Goal: Task Accomplishment & Management: Complete application form

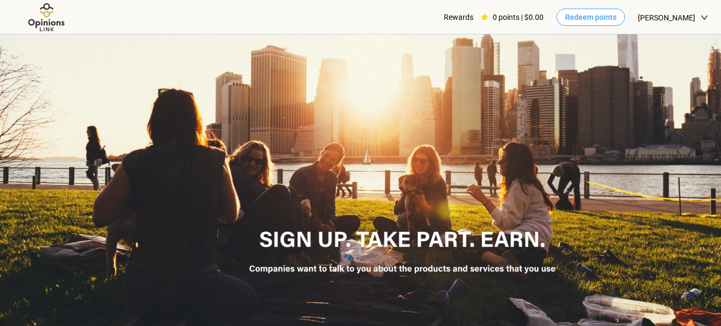
click at [617, 21] on span "Redeem points" at bounding box center [590, 17] width 51 height 12
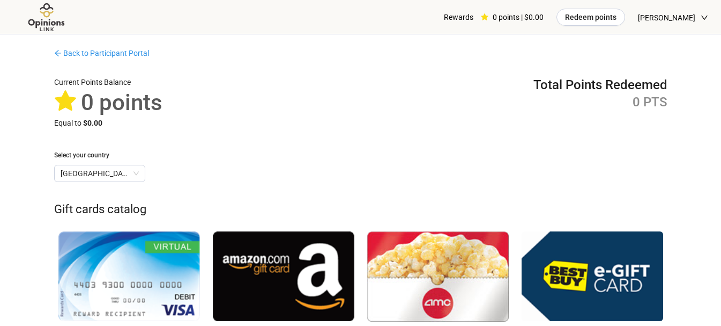
click at [51, 17] on img at bounding box center [47, 18] width 68 height 30
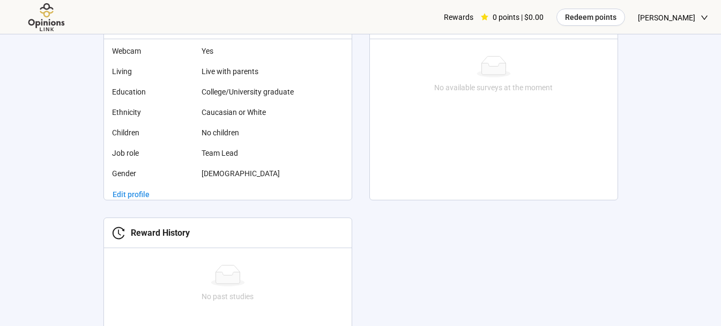
scroll to position [292, 0]
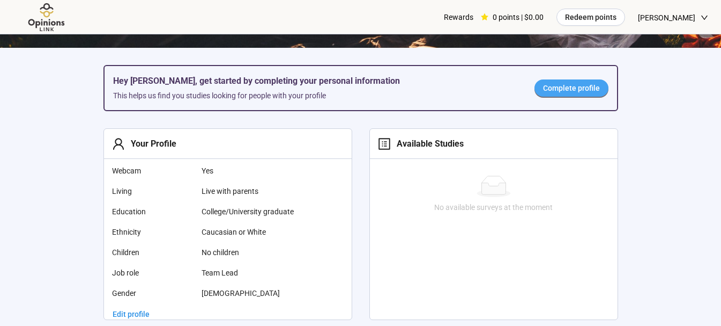
click at [550, 91] on span "Complete profile" at bounding box center [571, 88] width 57 height 12
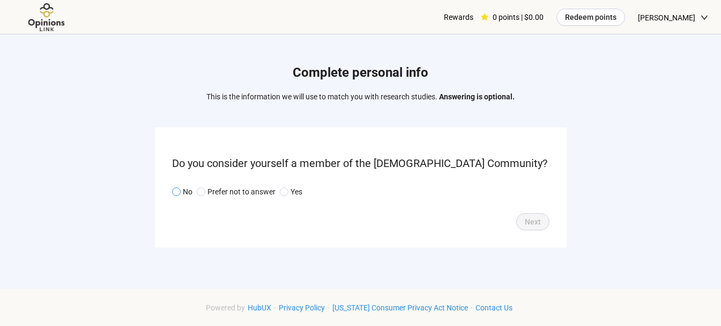
click at [185, 191] on p "No" at bounding box center [188, 192] width 10 height 12
click at [534, 217] on span "Next" at bounding box center [533, 222] width 16 height 12
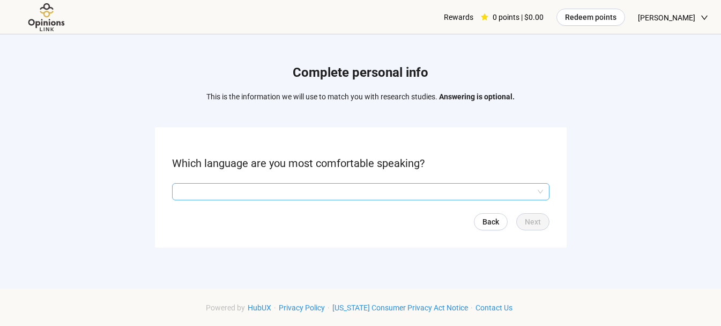
click at [369, 189] on input "search" at bounding box center [361, 191] width 365 height 16
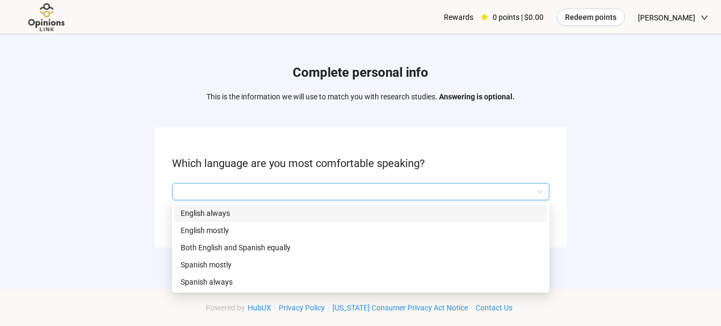
click at [274, 213] on p "English always" at bounding box center [361, 213] width 360 height 12
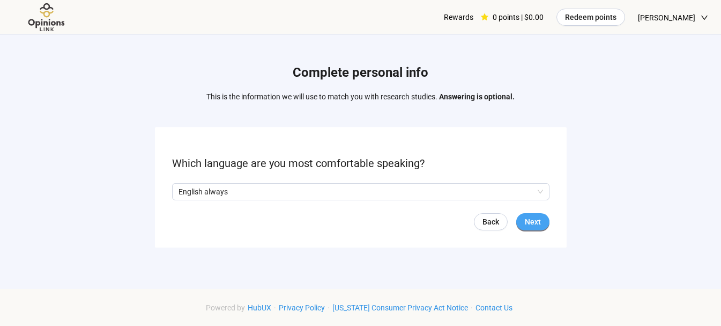
click at [532, 223] on span "Next" at bounding box center [533, 222] width 16 height 12
click at [548, 222] on button "Next" at bounding box center [533, 221] width 33 height 17
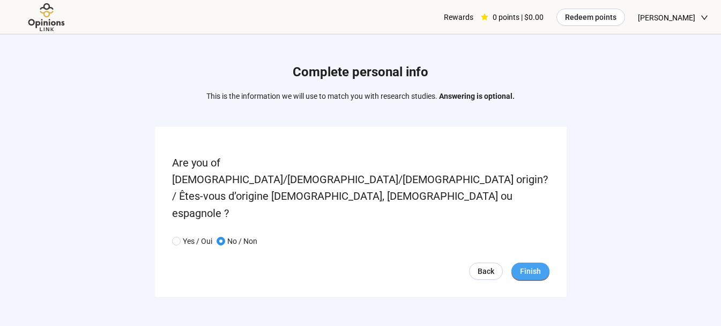
click at [537, 265] on span "Finish" at bounding box center [530, 271] width 21 height 12
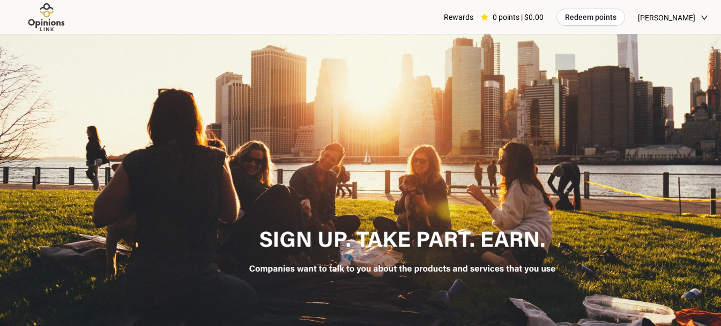
click at [55, 19] on img at bounding box center [47, 18] width 68 height 30
click at [702, 17] on icon "down" at bounding box center [705, 18] width 8 height 8
